Goal: Transaction & Acquisition: Purchase product/service

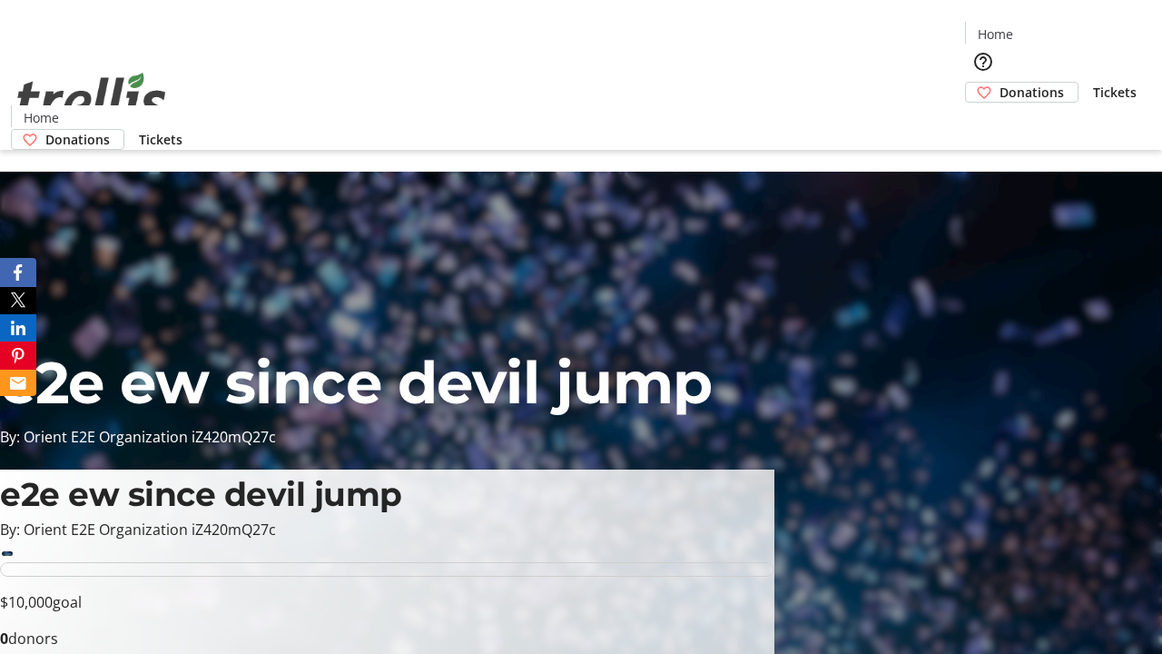
click at [1000, 83] on span "Donations" at bounding box center [1032, 92] width 64 height 19
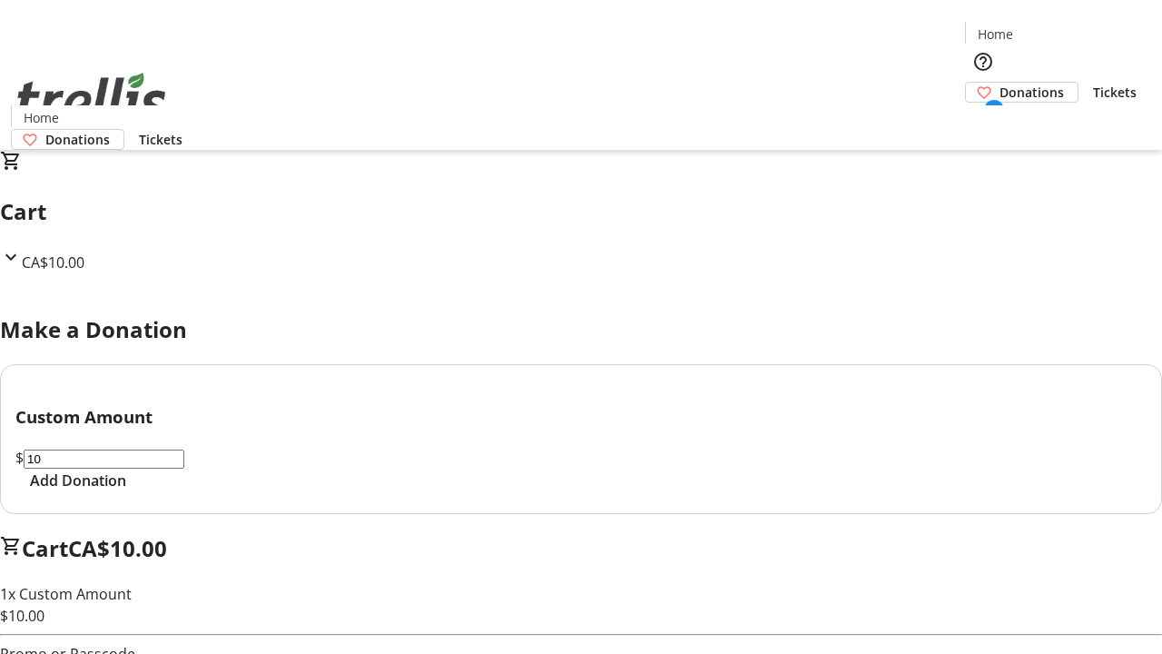
select select "CA"
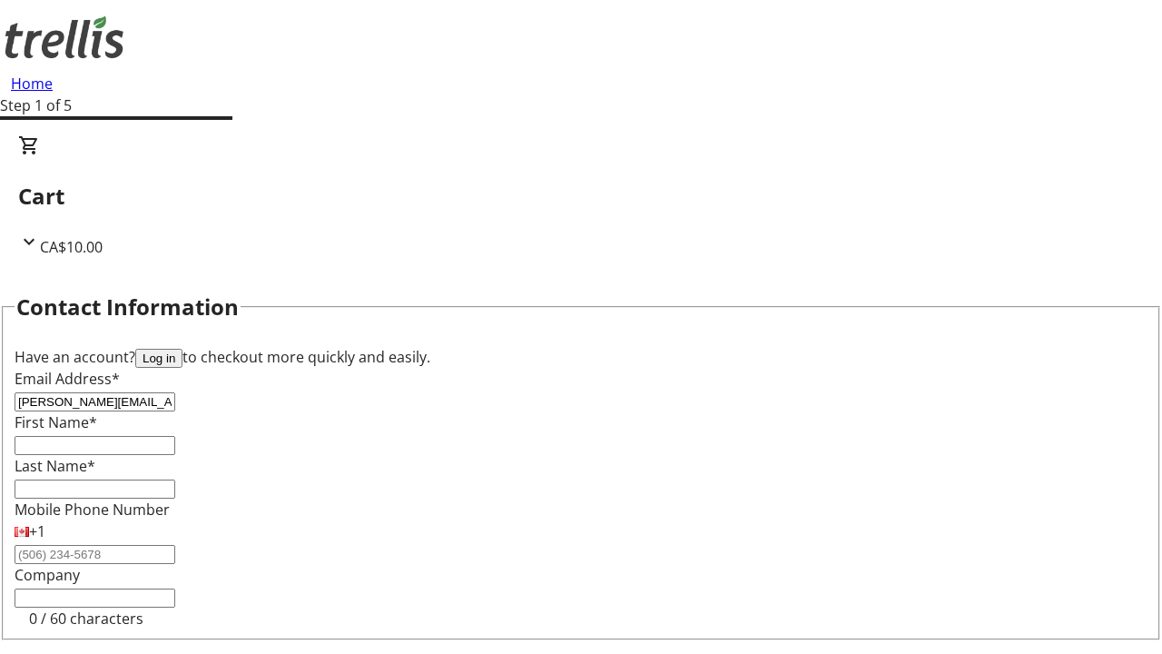
type input "[PERSON_NAME][EMAIL_ADDRESS][DOMAIN_NAME]"
type input "[PERSON_NAME]"
type input "Fadel"
type input "[STREET_ADDRESS][PERSON_NAME]"
type input "Kelowna"
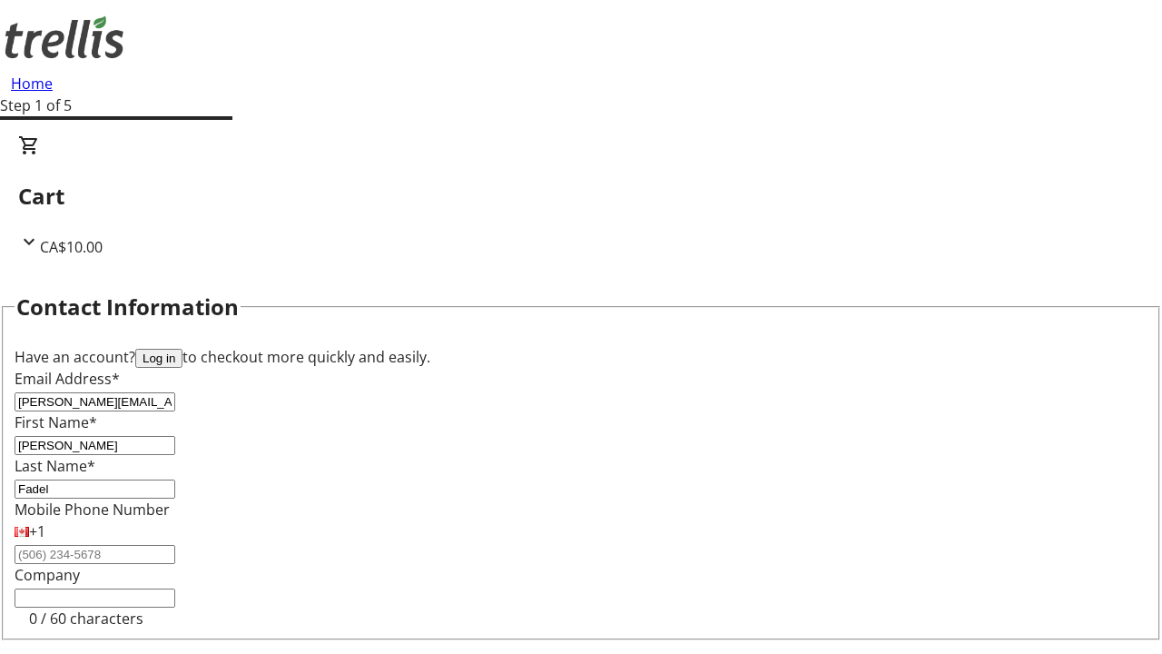
select select "BC"
type input "Kelowna"
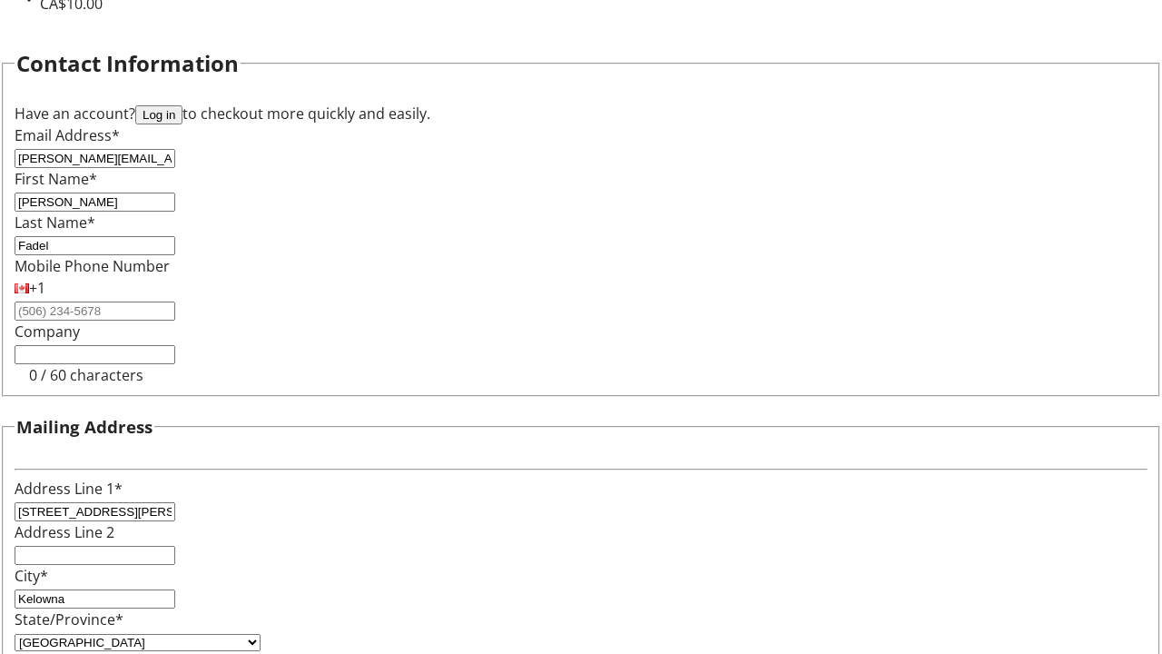
type input "V1Y 0C2"
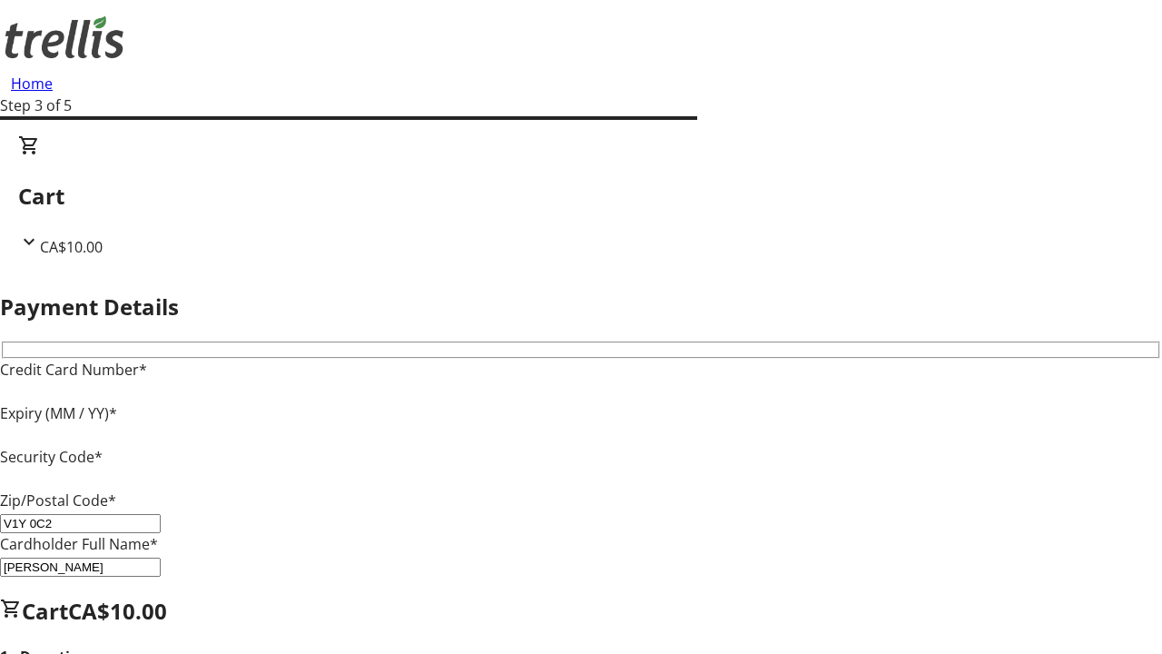
type input "V1Y 0C2"
